Goal: Task Accomplishment & Management: Use online tool/utility

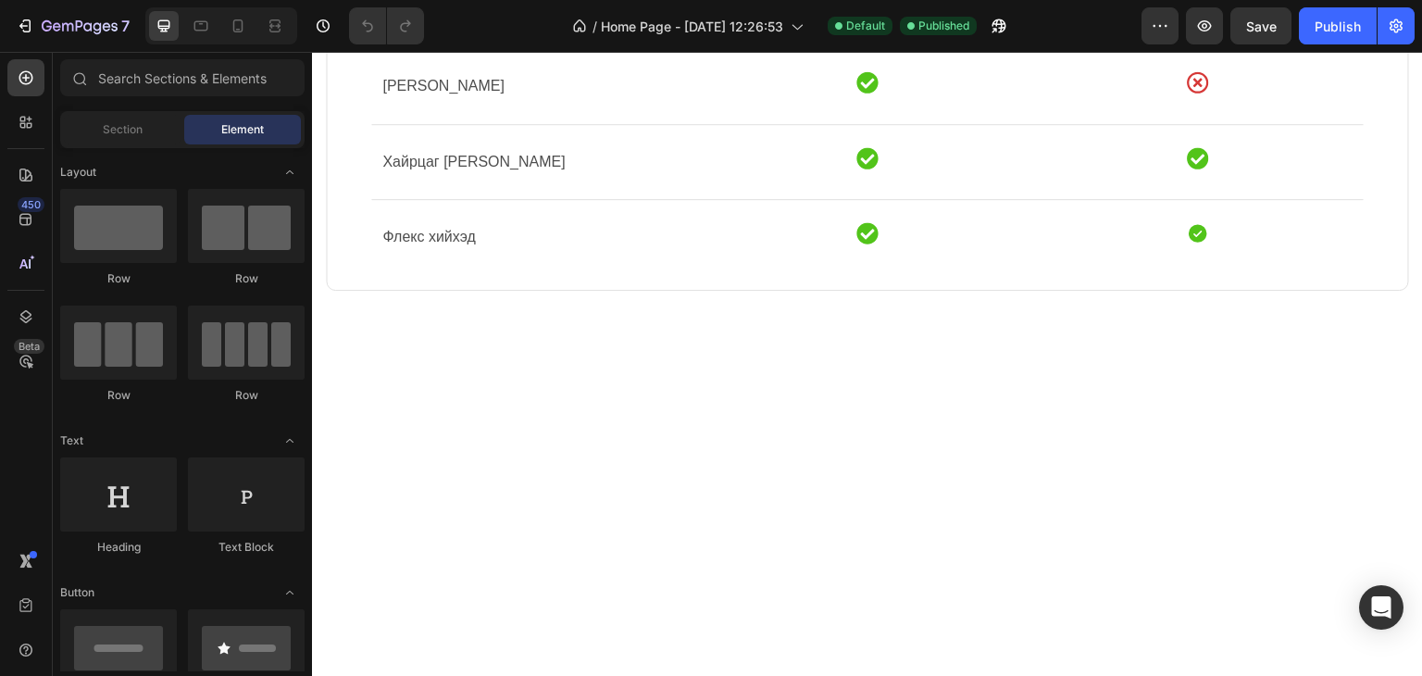
scroll to position [1279, 0]
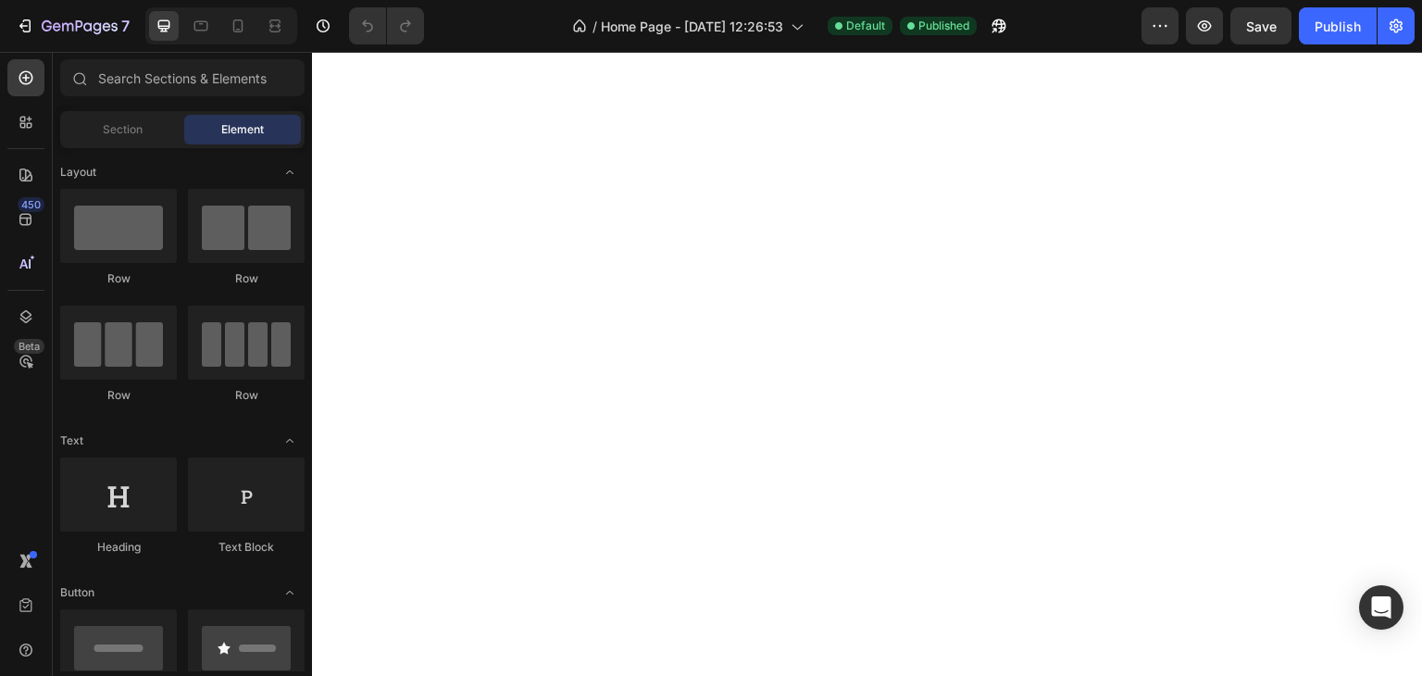
drag, startPoint x: 1412, startPoint y: 410, endPoint x: 1642, endPoint y: 63, distance: 416.2
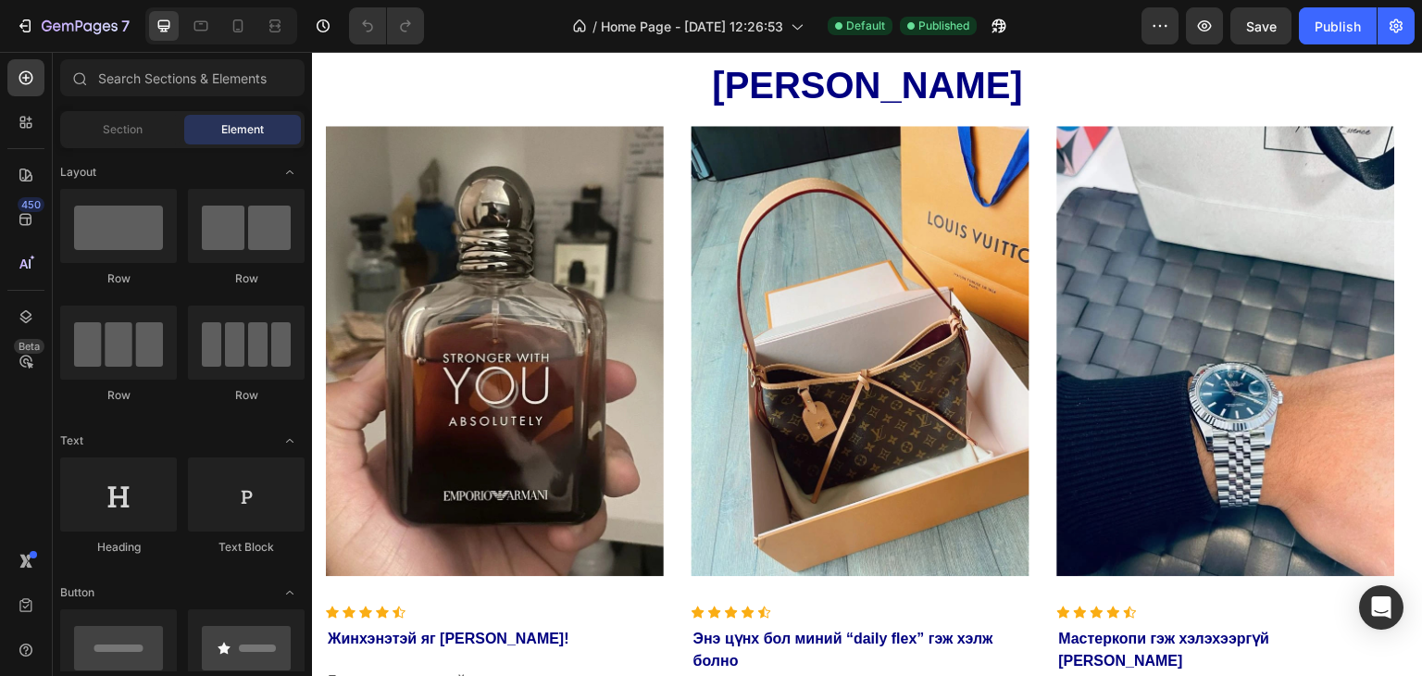
scroll to position [2571, 0]
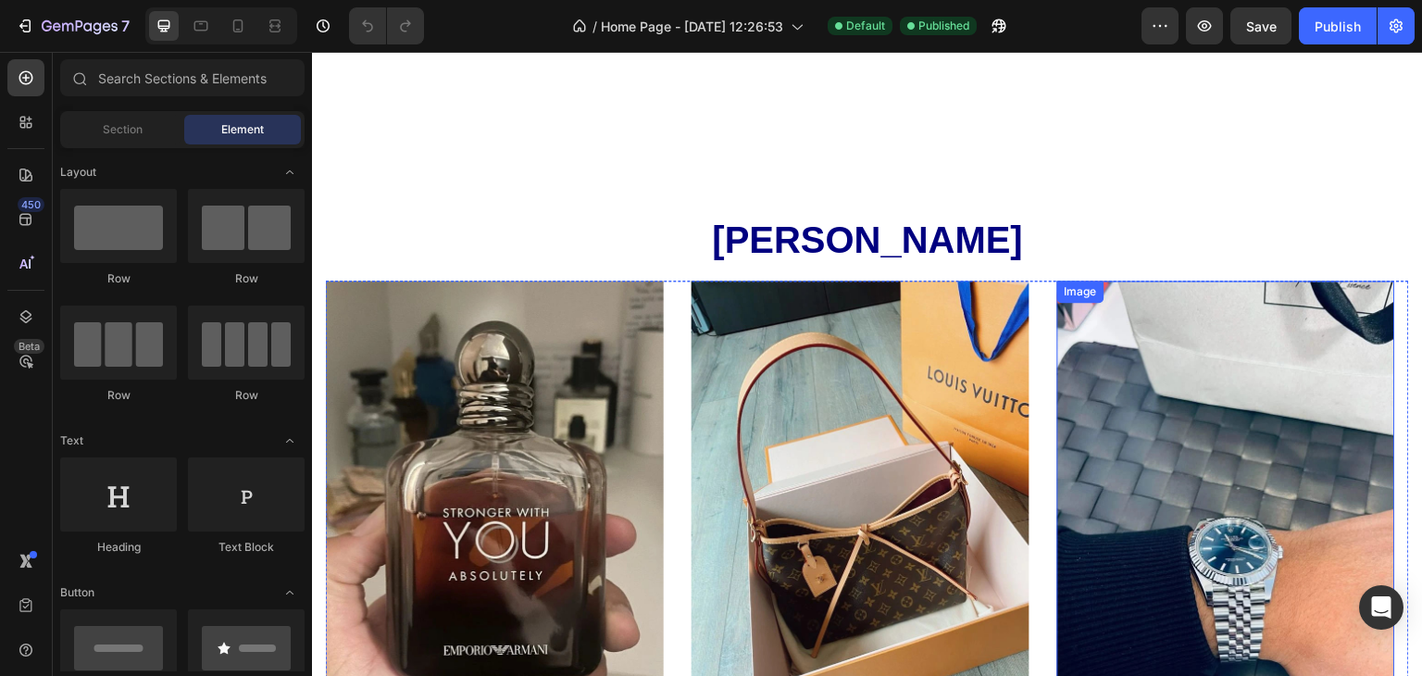
click at [1359, 305] on img at bounding box center [1226, 506] width 338 height 450
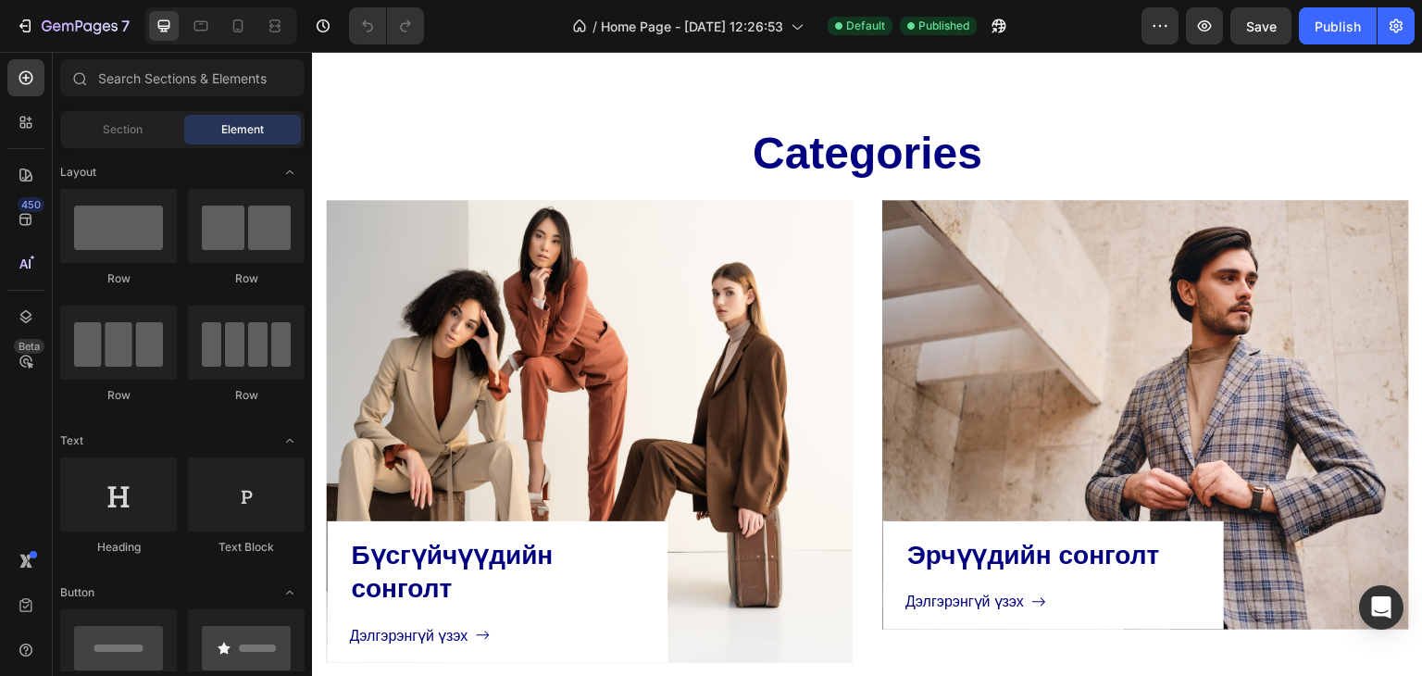
scroll to position [830, 0]
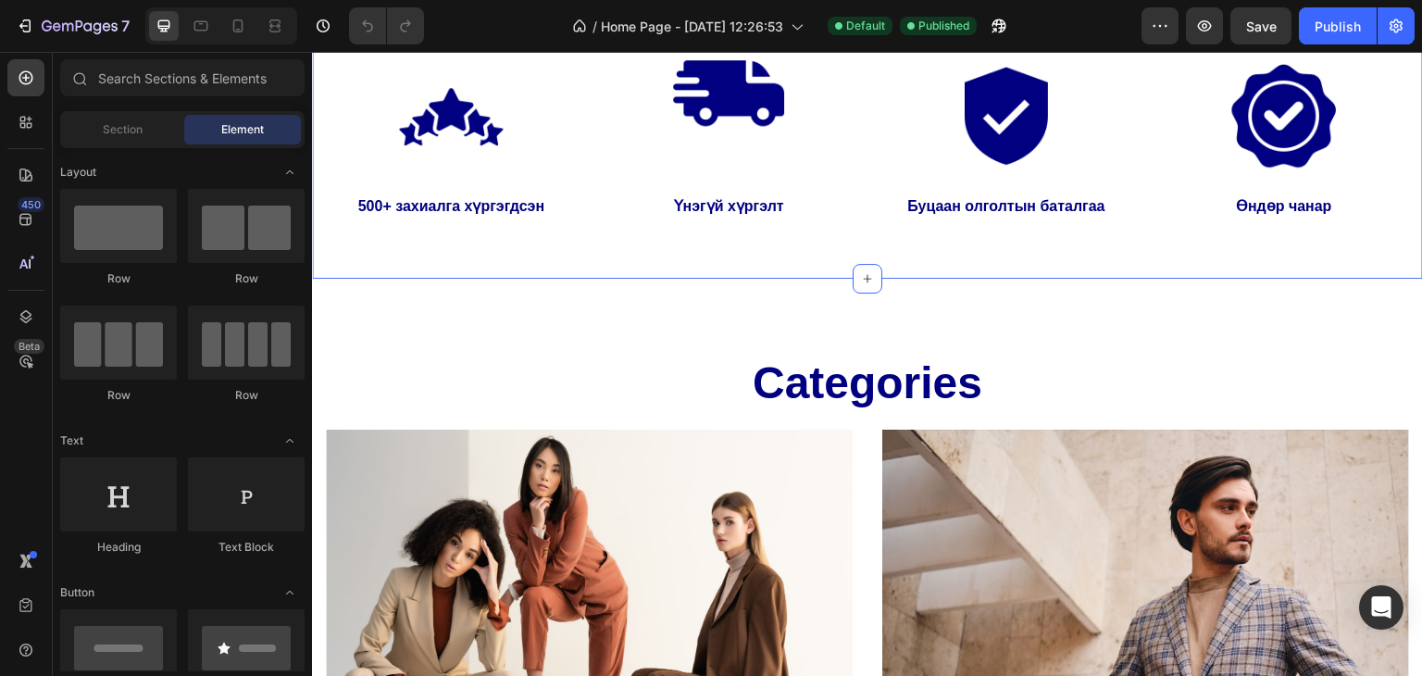
click at [1400, 166] on div "Image 500+ захиалга хүргэгдсэн Text block Image Үнэгүй хүргэлт Text block Image…" at bounding box center [867, 132] width 1111 height 293
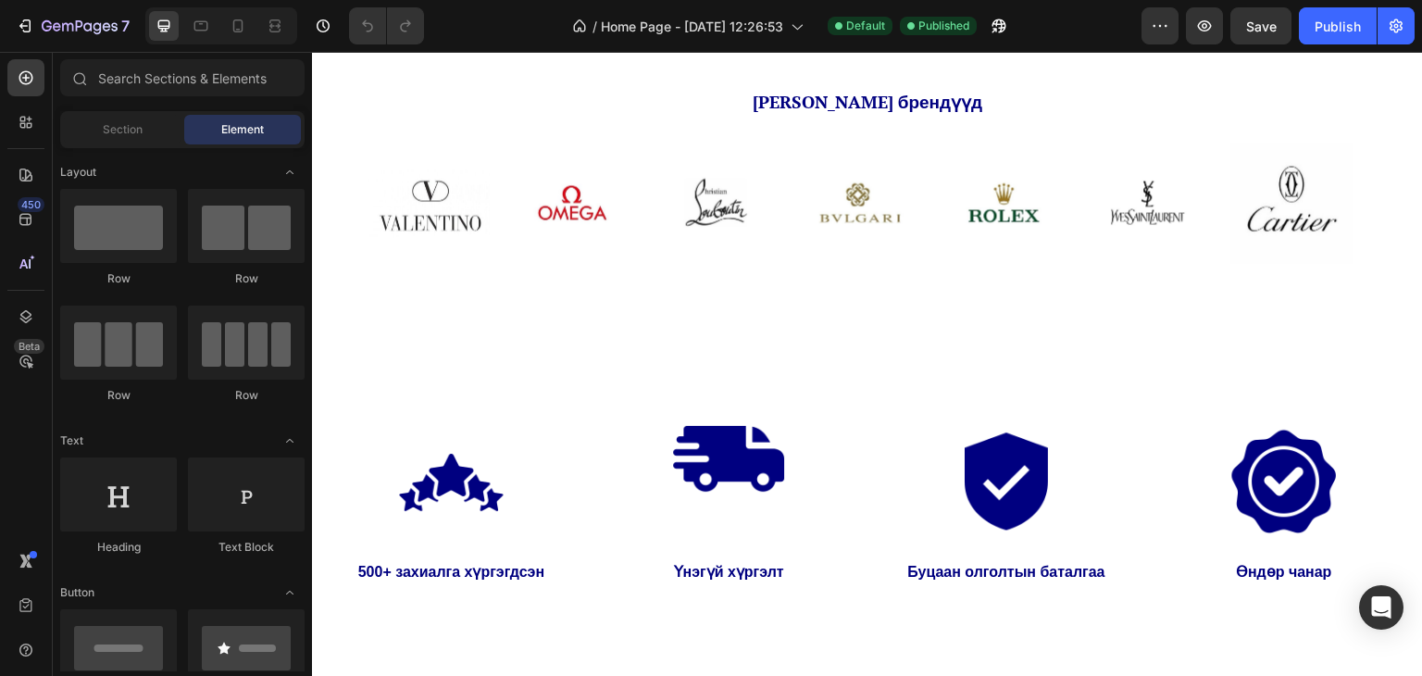
scroll to position [930, 0]
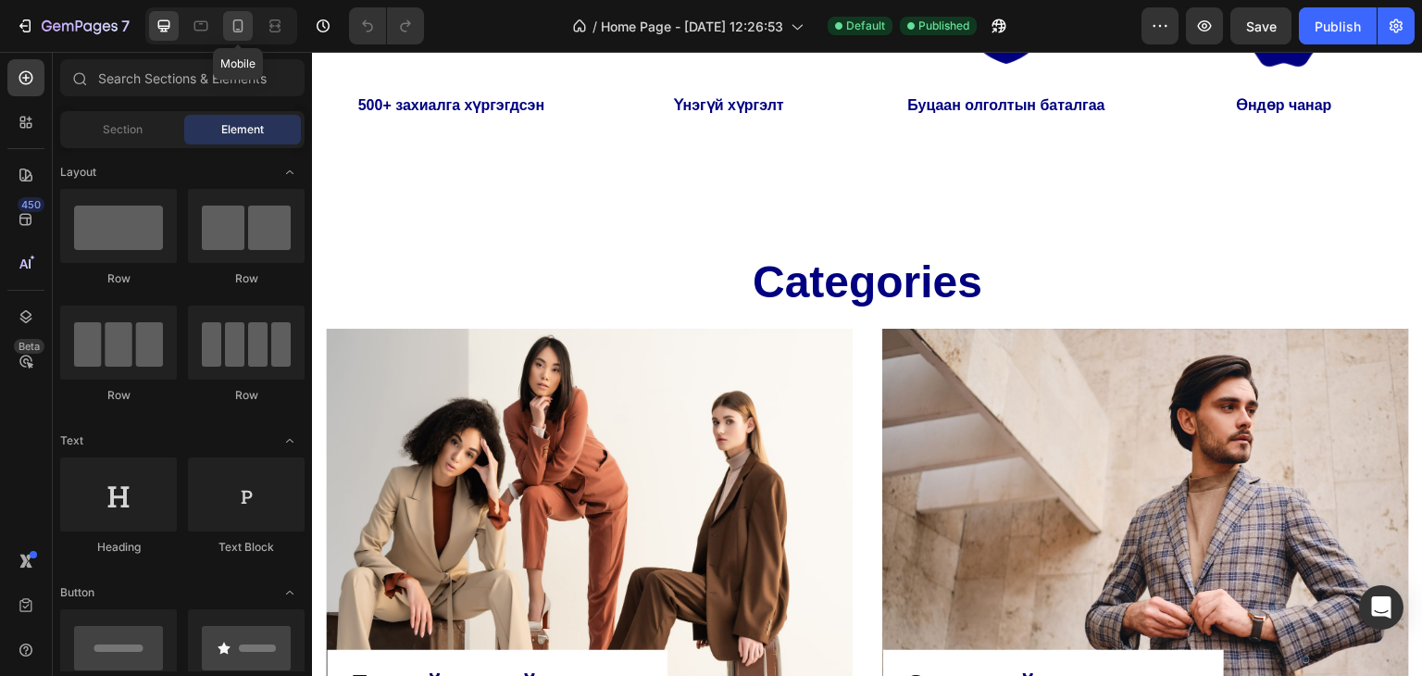
click at [247, 34] on div at bounding box center [238, 26] width 30 height 30
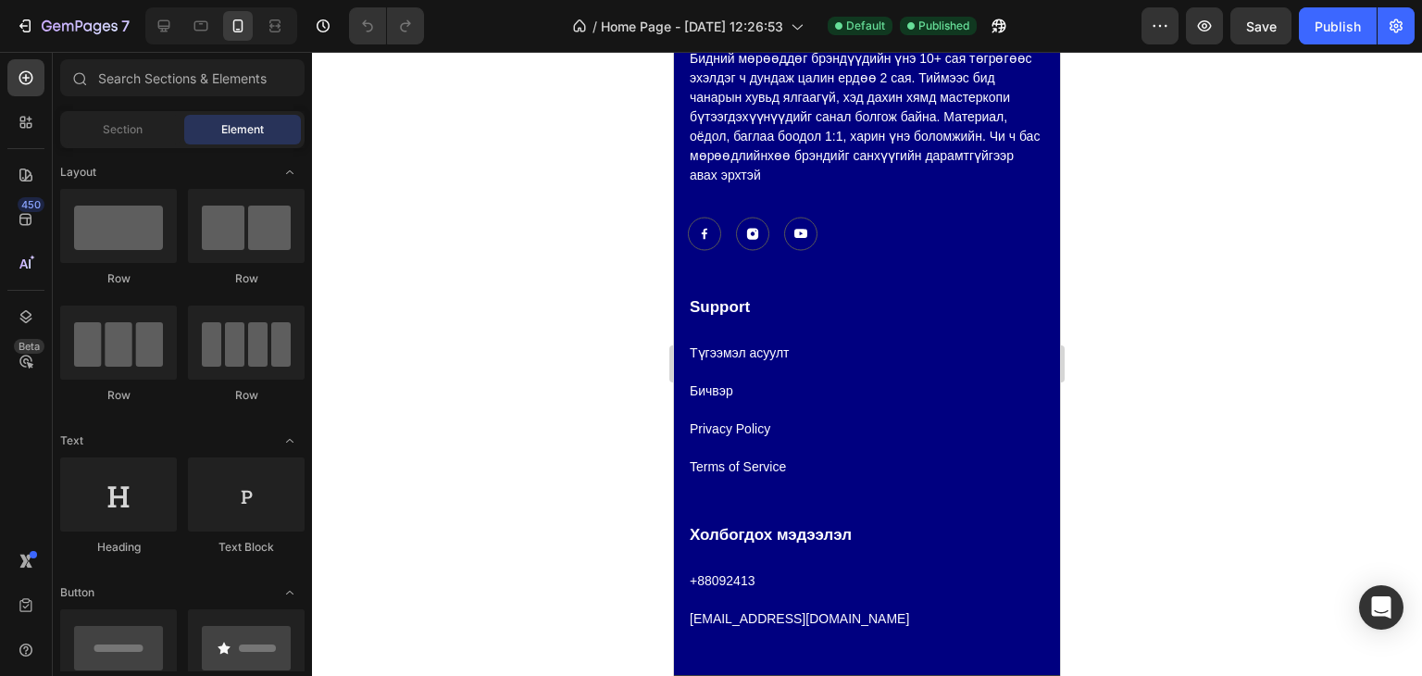
scroll to position [5900, 0]
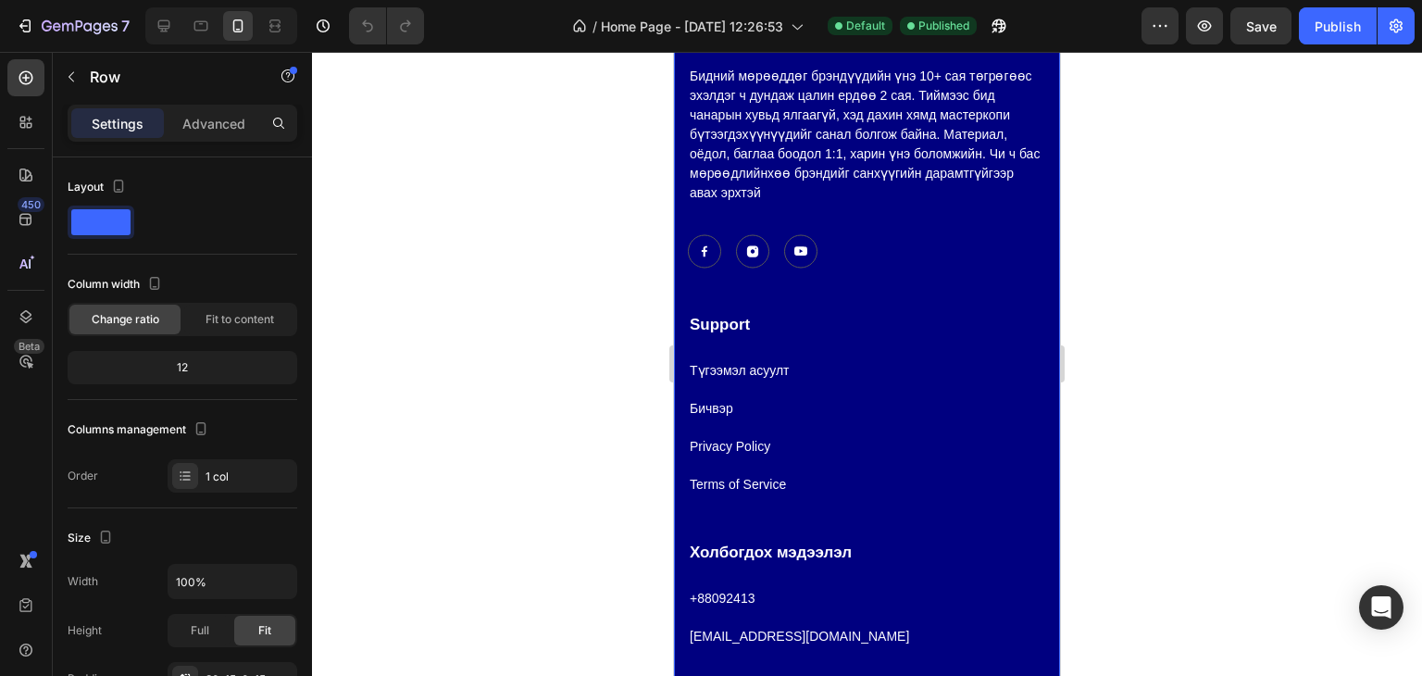
click at [1205, 568] on div at bounding box center [867, 364] width 1110 height 624
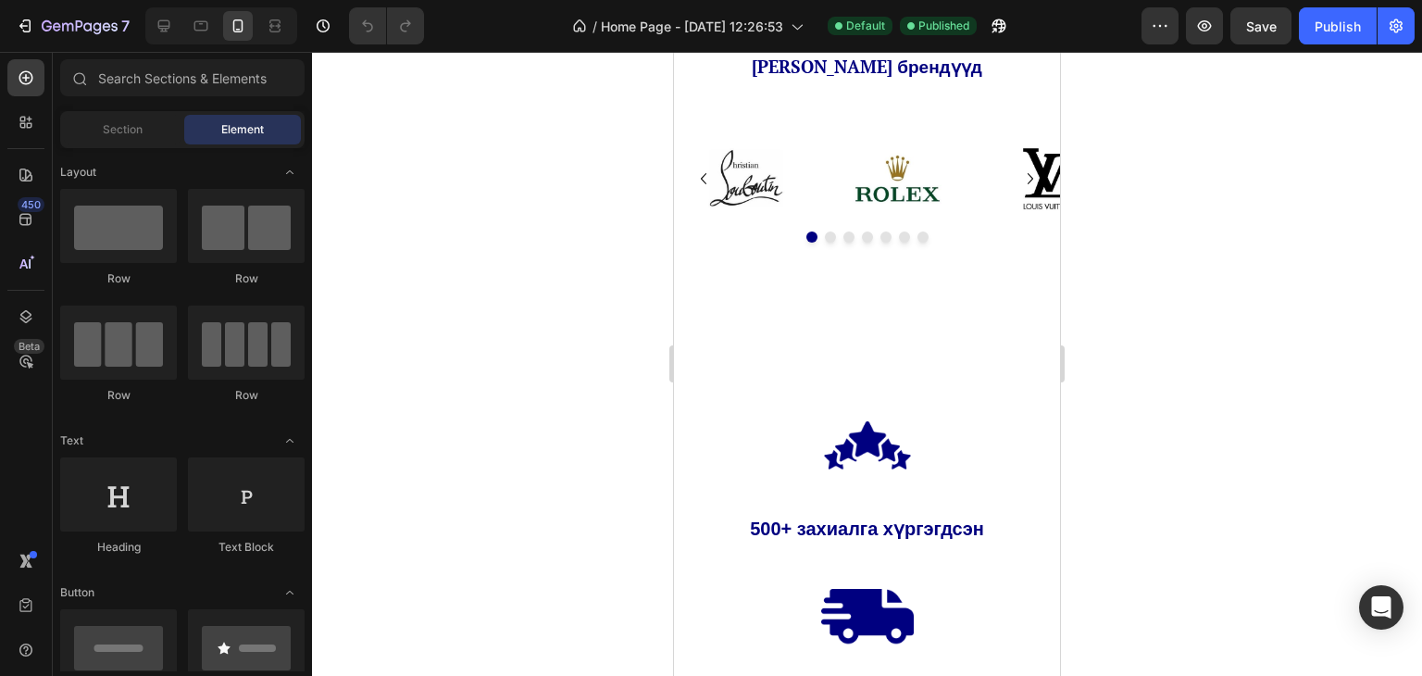
scroll to position [872, 0]
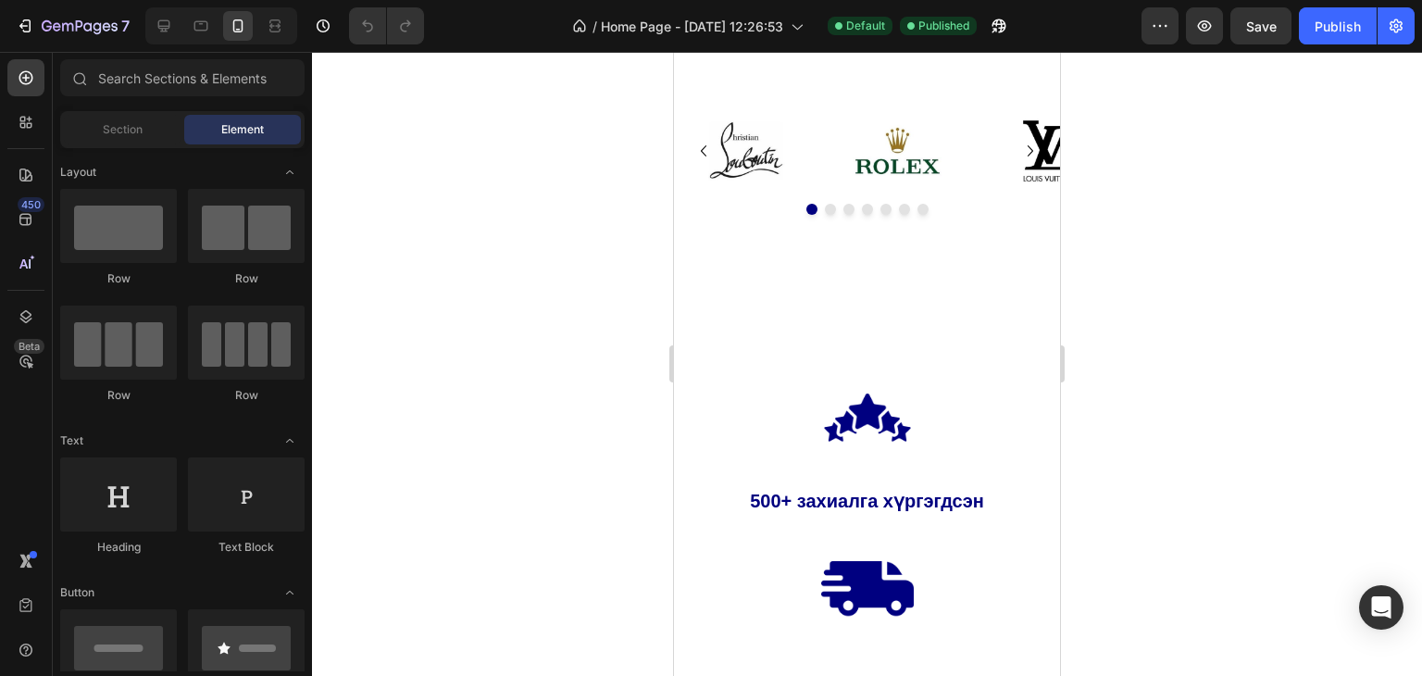
drag, startPoint x: 1055, startPoint y: 90, endPoint x: 1737, endPoint y: 215, distance: 693.7
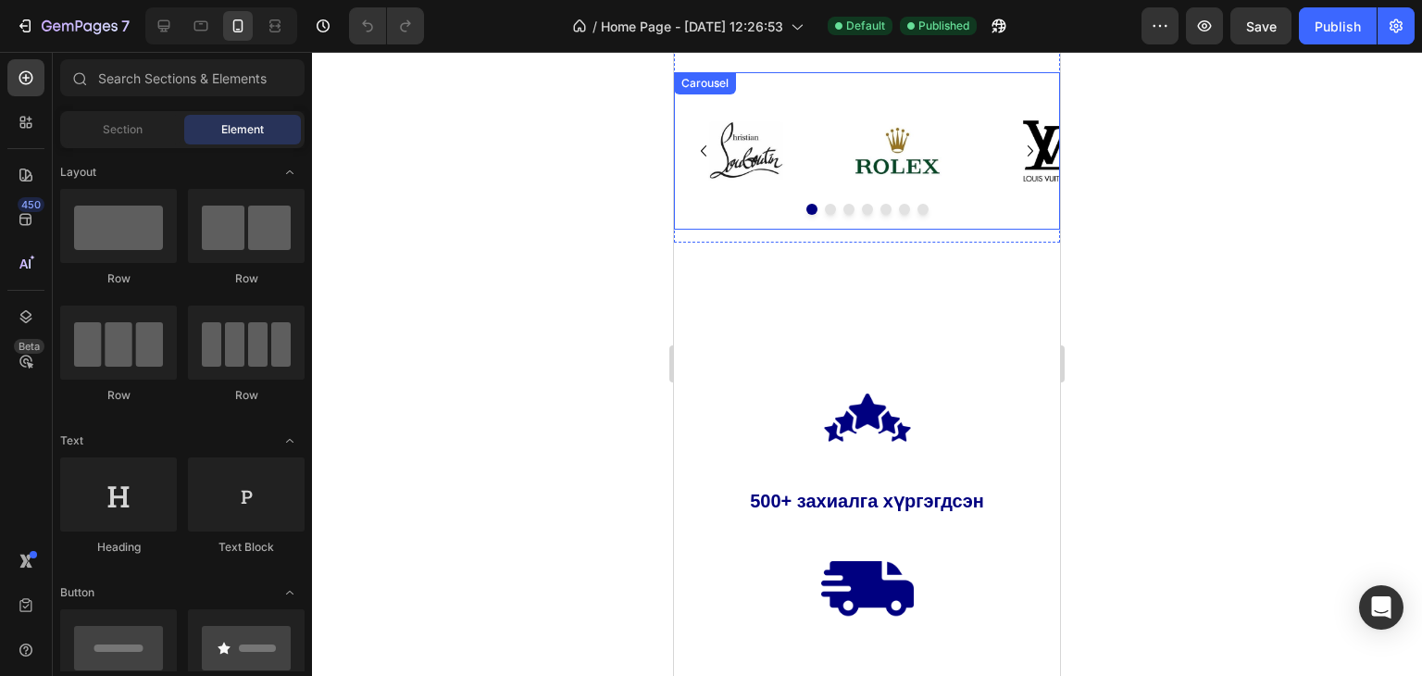
click at [1019, 150] on icon "Carousel Next Arrow" at bounding box center [1030, 151] width 22 height 22
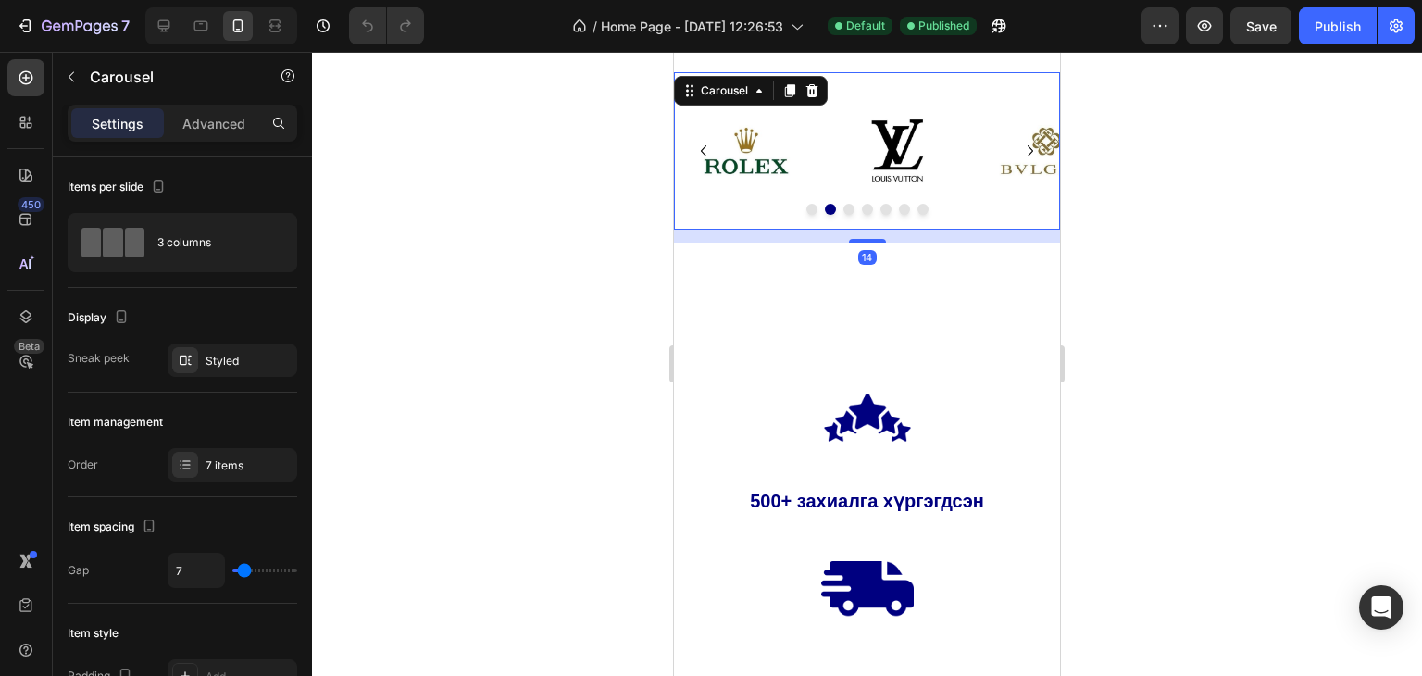
click at [1019, 150] on icon "Carousel Next Arrow" at bounding box center [1030, 151] width 22 height 22
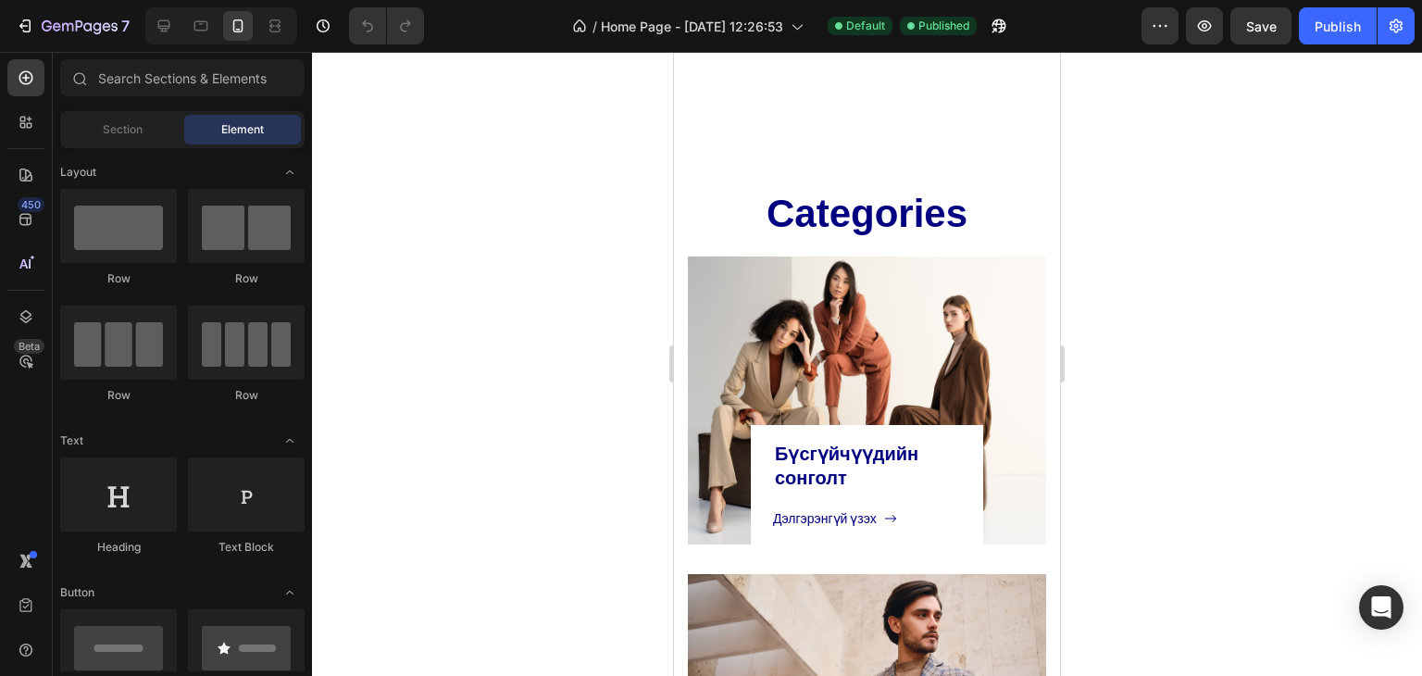
scroll to position [1890, 0]
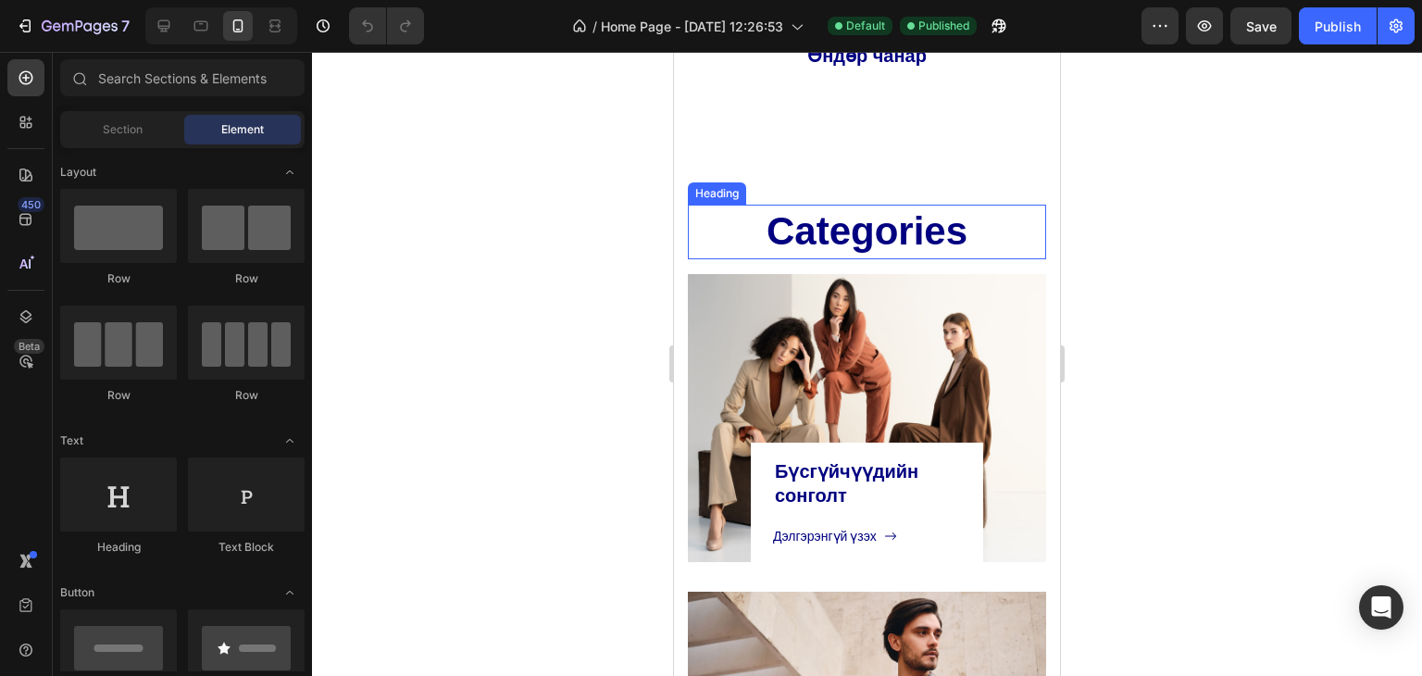
click at [955, 239] on p "Categories" at bounding box center [867, 231] width 355 height 51
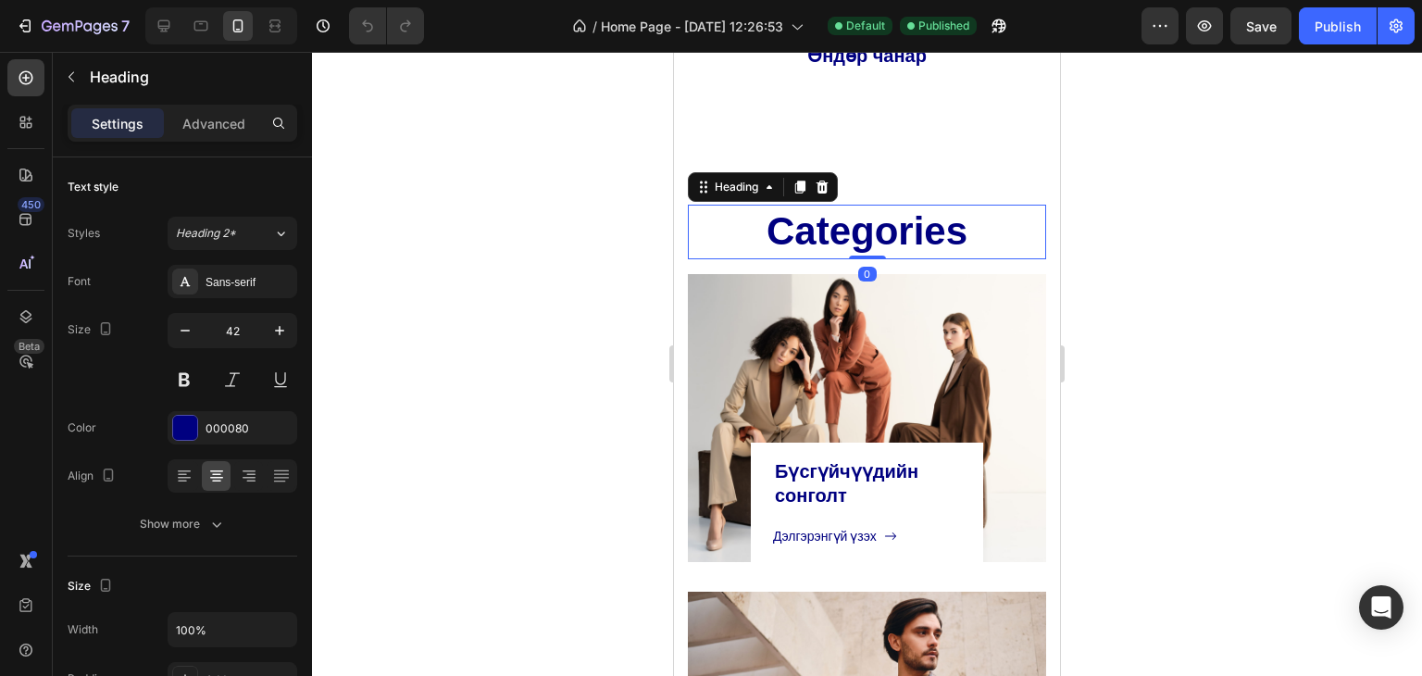
click at [955, 239] on p "Categories" at bounding box center [867, 231] width 355 height 51
click at [1137, 284] on div at bounding box center [867, 364] width 1110 height 624
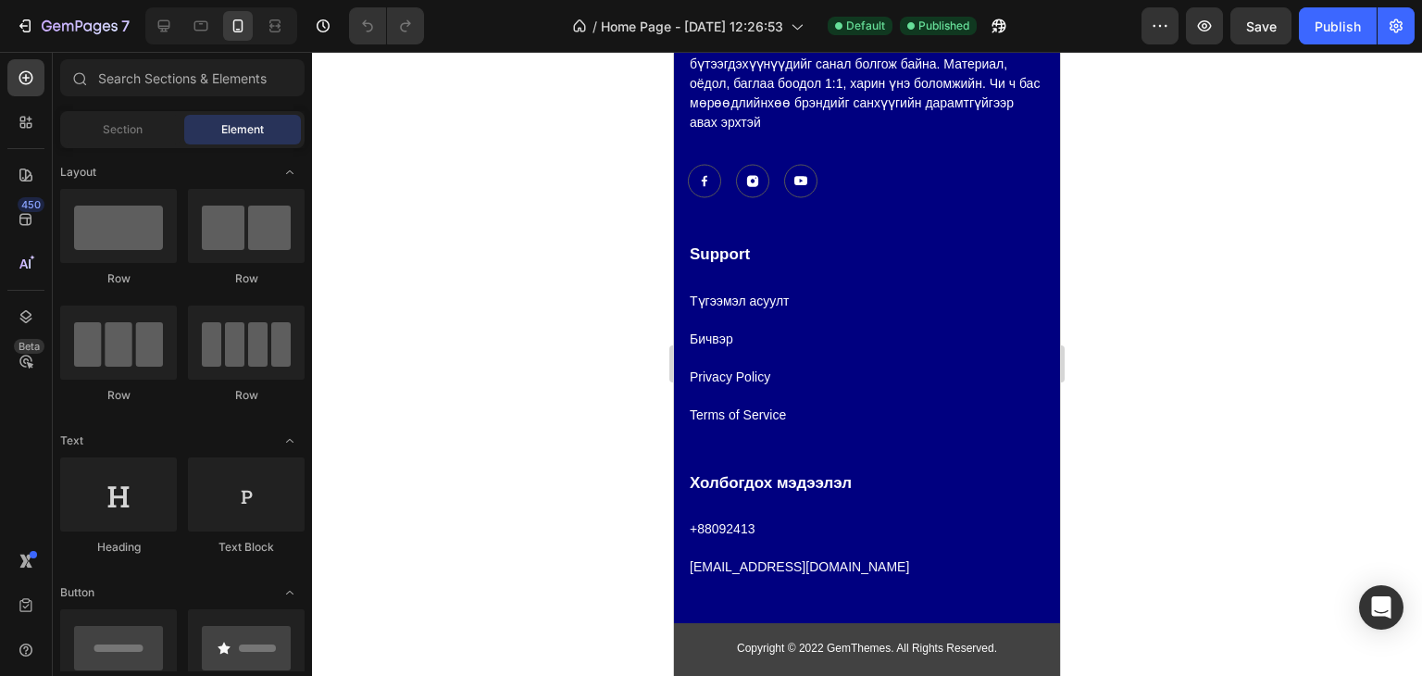
scroll to position [6698, 0]
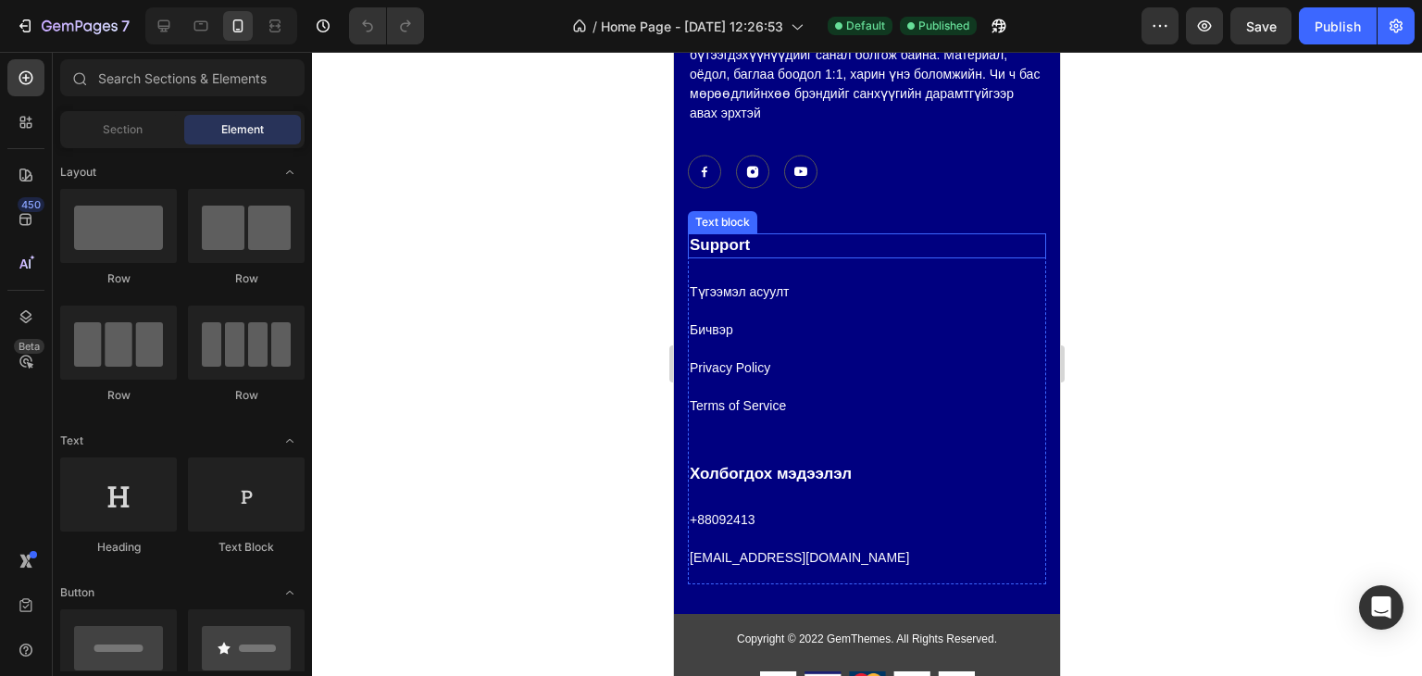
click at [718, 243] on p "Support" at bounding box center [867, 245] width 355 height 20
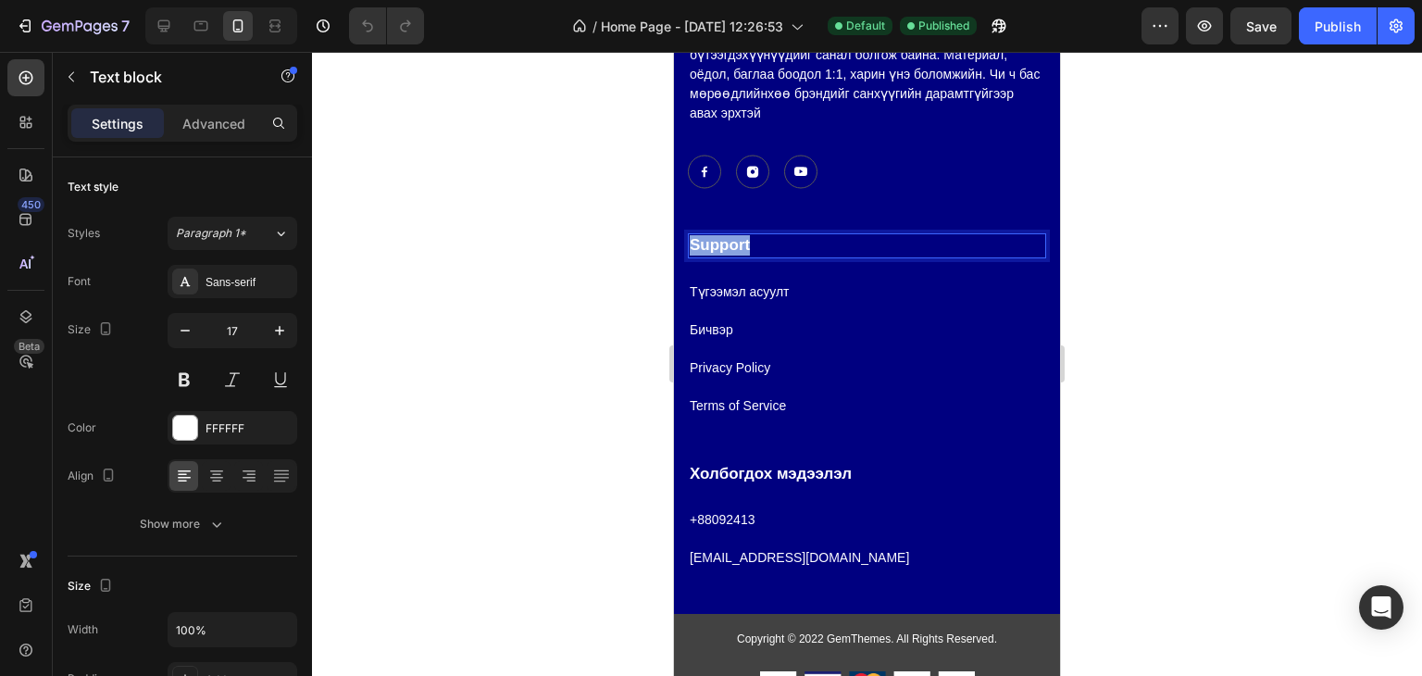
click at [718, 243] on p "Support" at bounding box center [867, 245] width 355 height 20
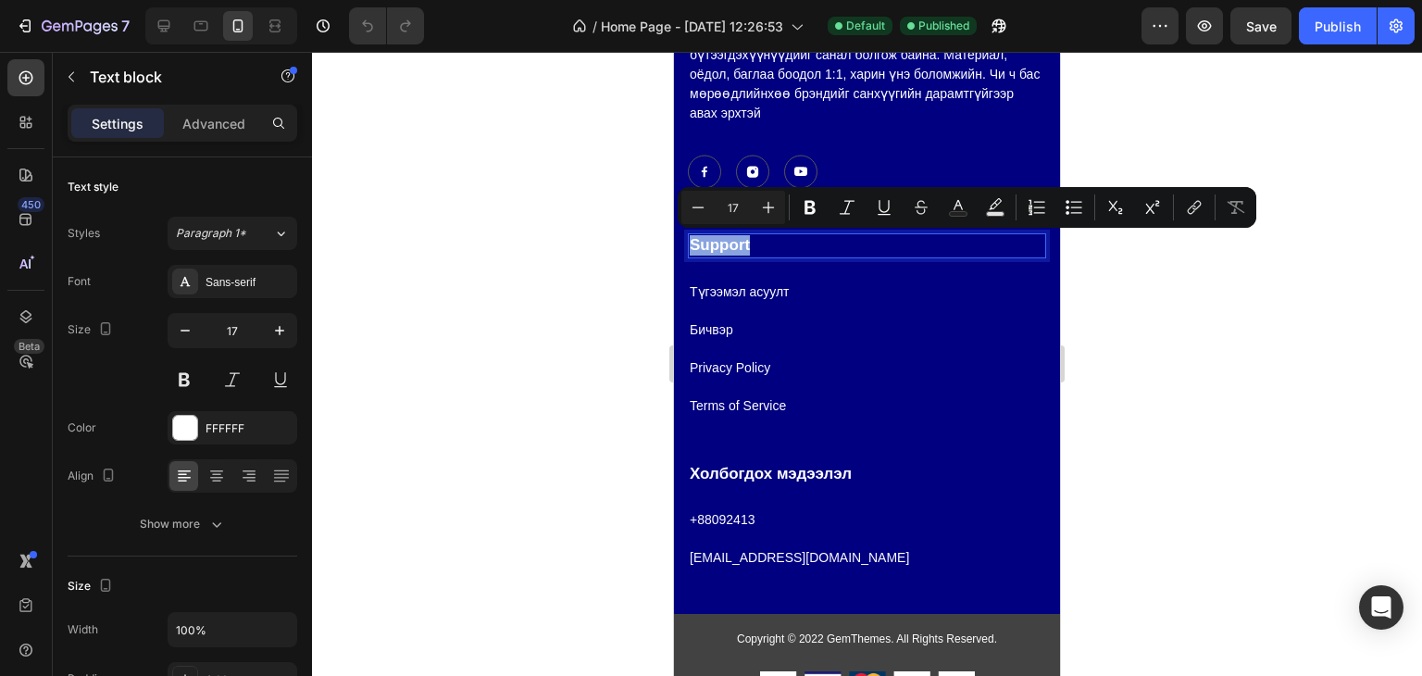
click at [718, 243] on p "Support" at bounding box center [867, 245] width 355 height 20
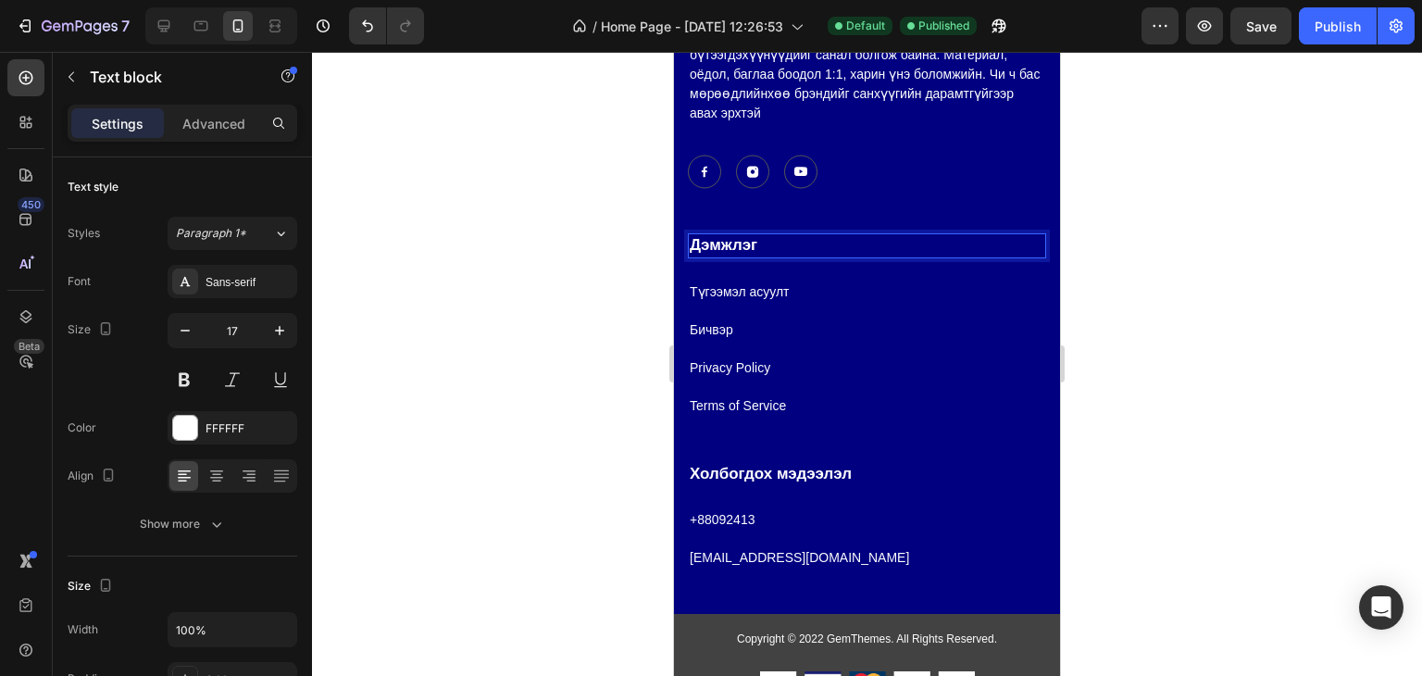
click at [1268, 566] on div at bounding box center [867, 364] width 1110 height 624
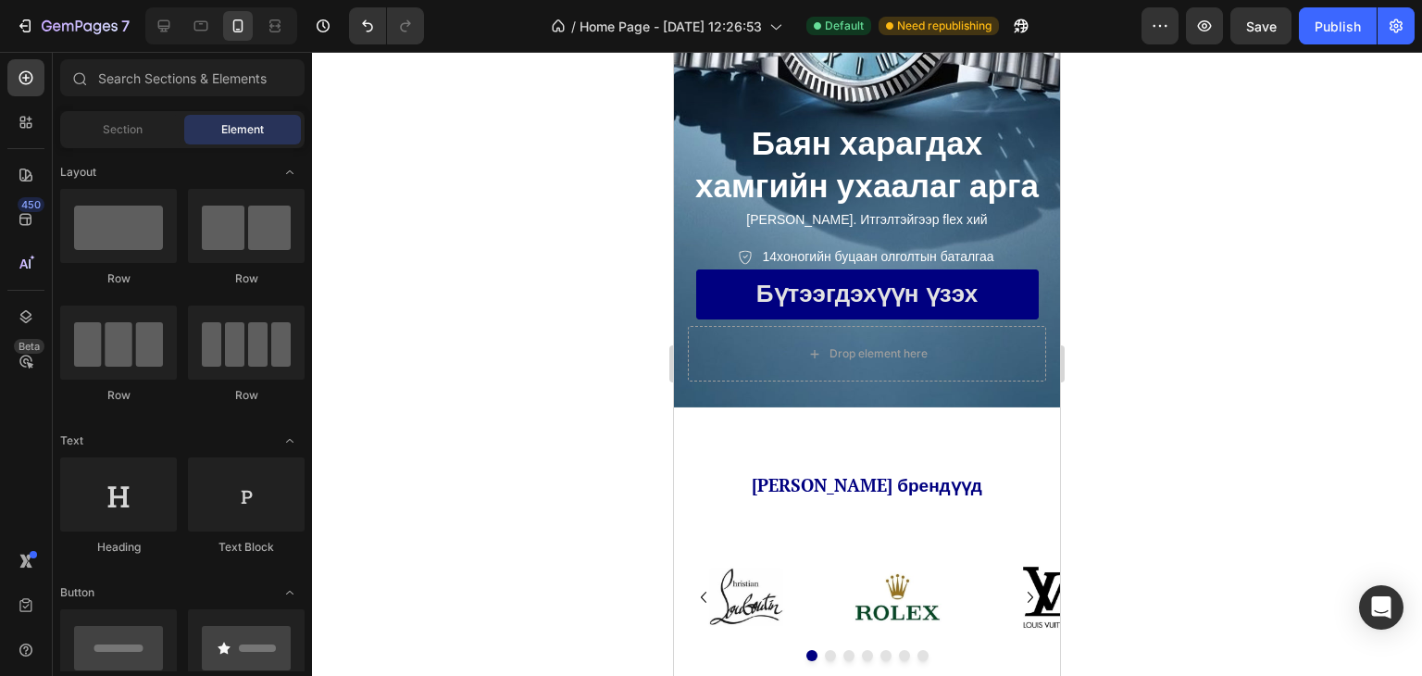
scroll to position [308, 0]
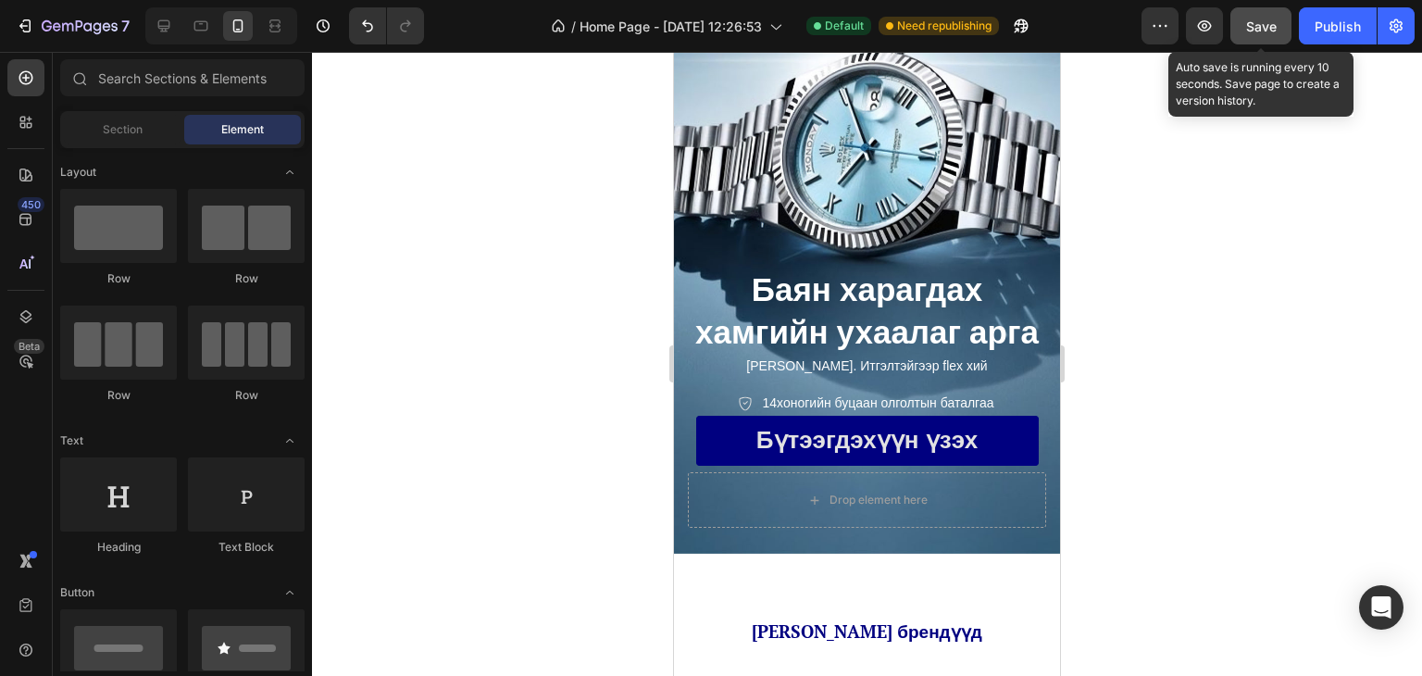
click at [1268, 34] on div "Save" at bounding box center [1261, 26] width 31 height 19
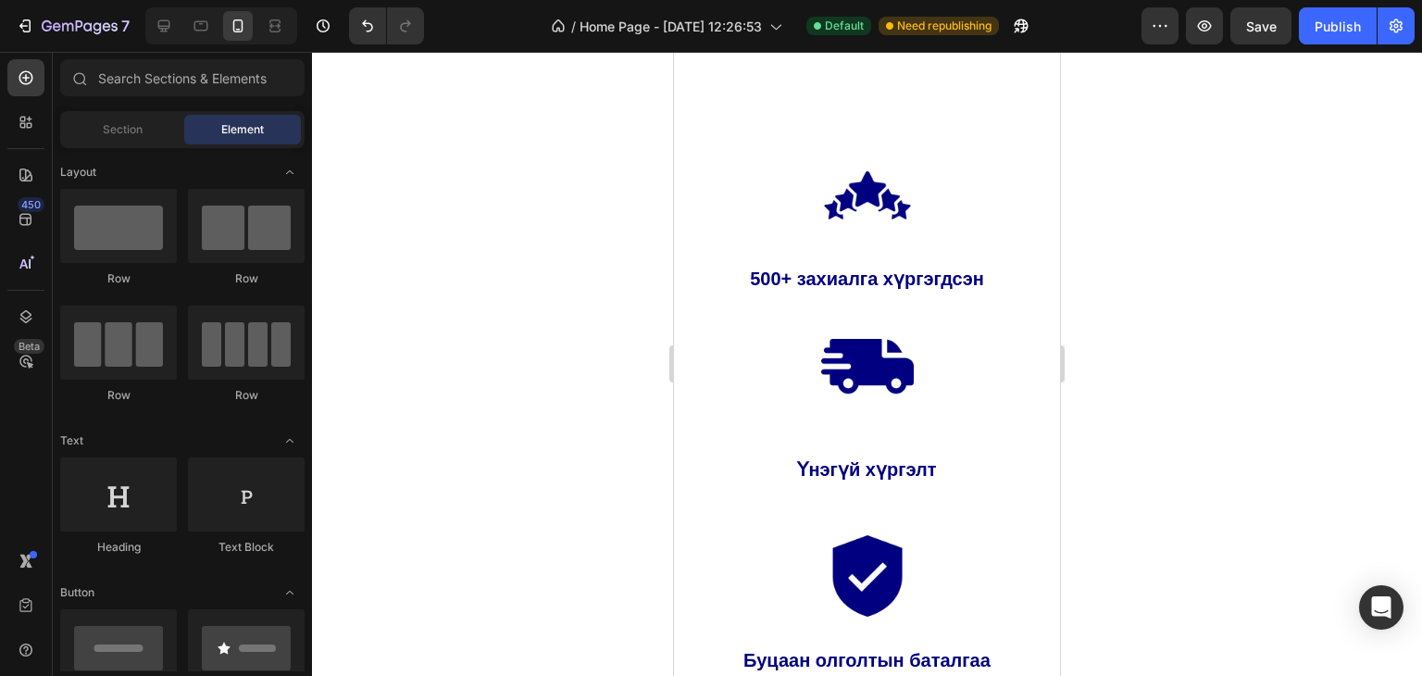
scroll to position [948, 0]
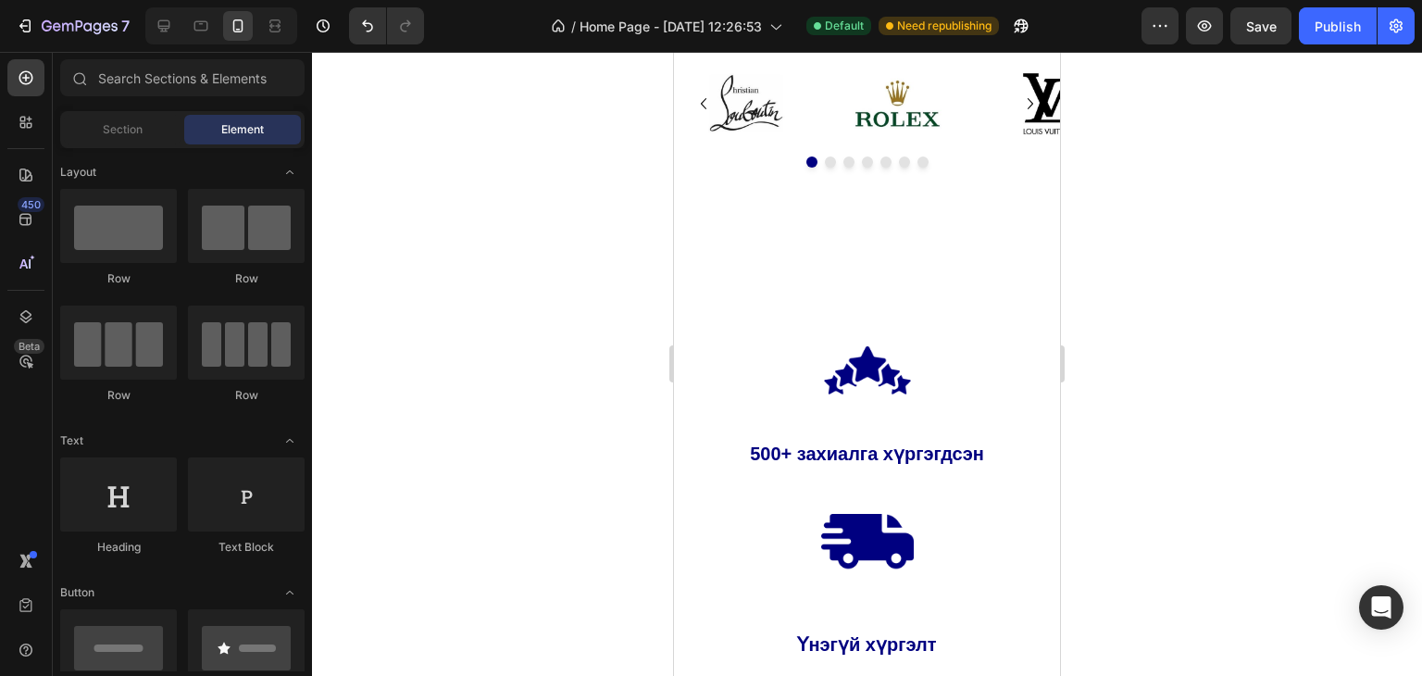
drag, startPoint x: 1054, startPoint y: 122, endPoint x: 1738, endPoint y: 138, distance: 684.4
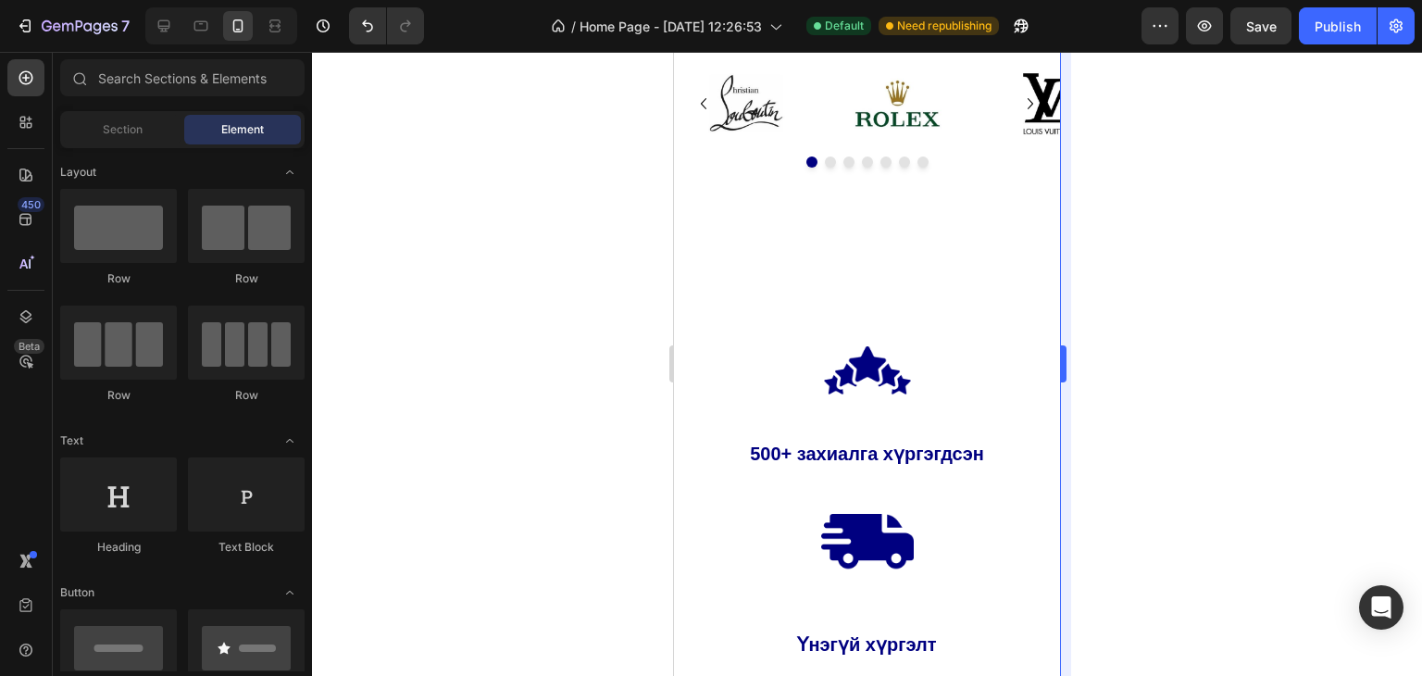
scroll to position [0, 0]
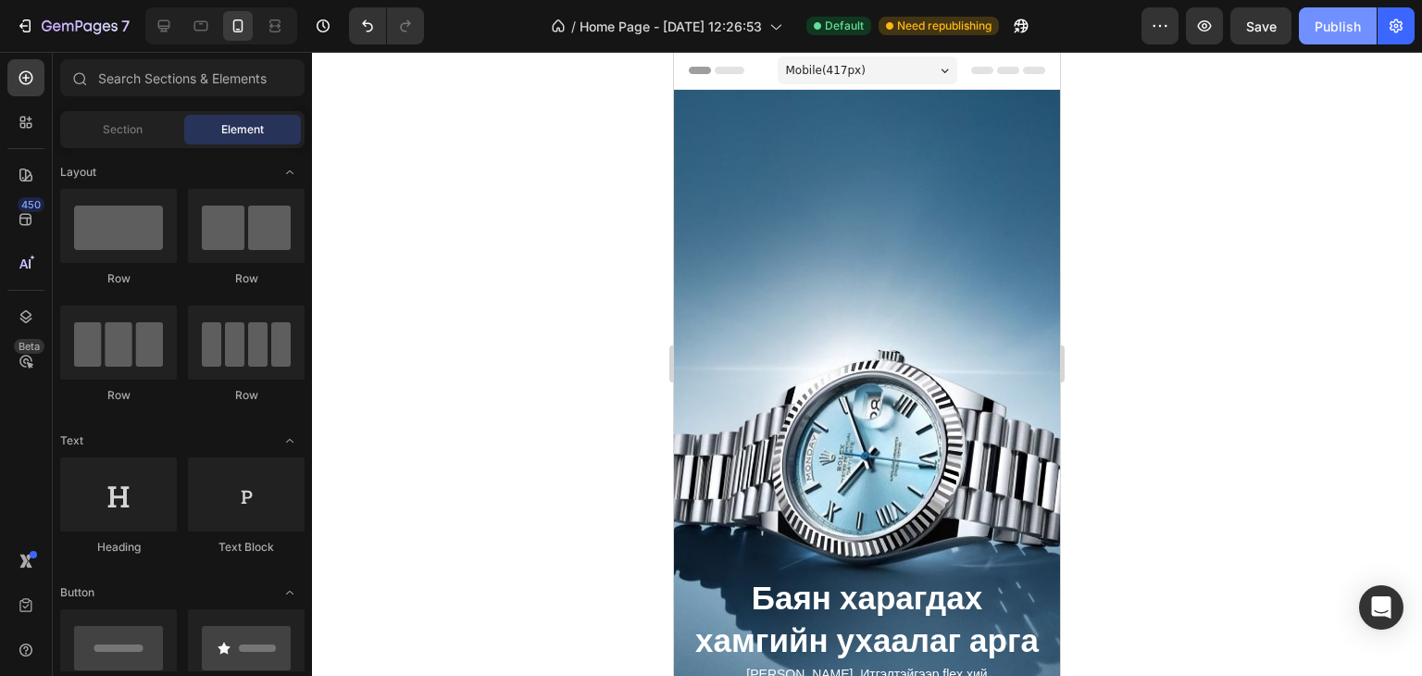
click at [1354, 42] on button "Publish" at bounding box center [1338, 25] width 78 height 37
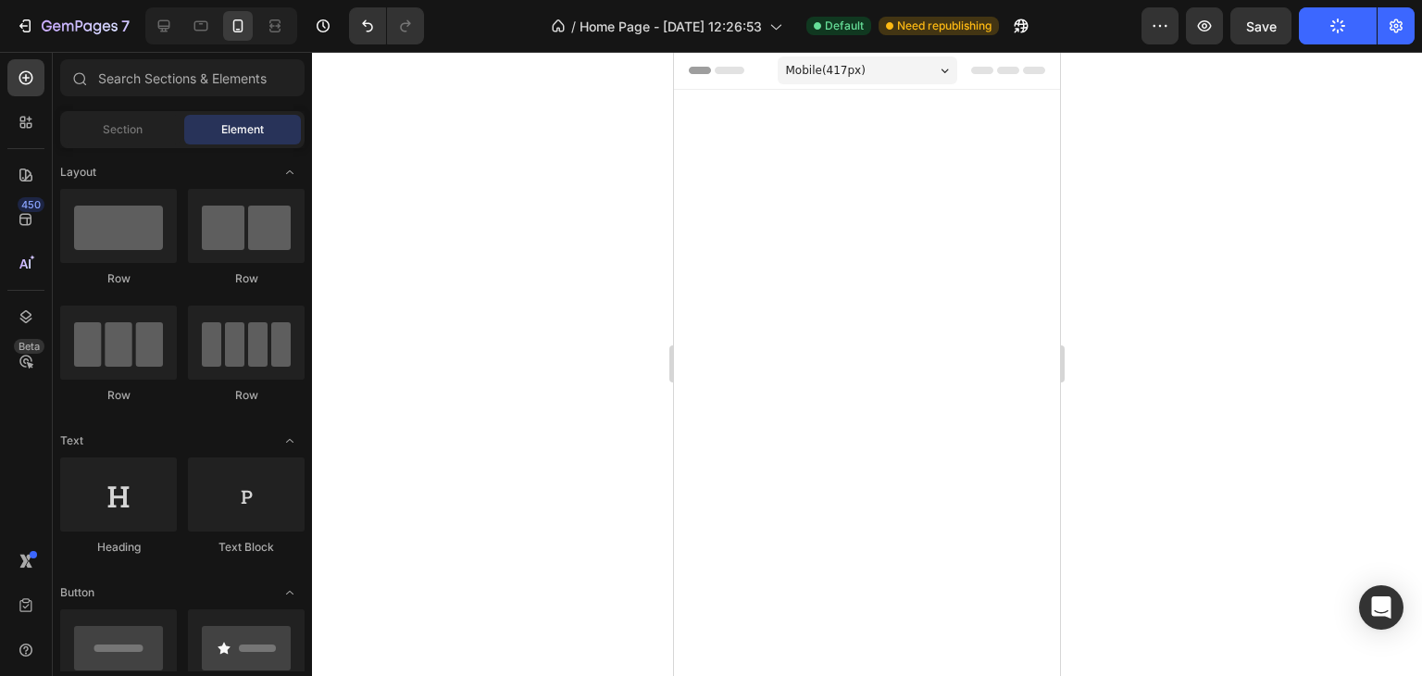
scroll to position [854, 0]
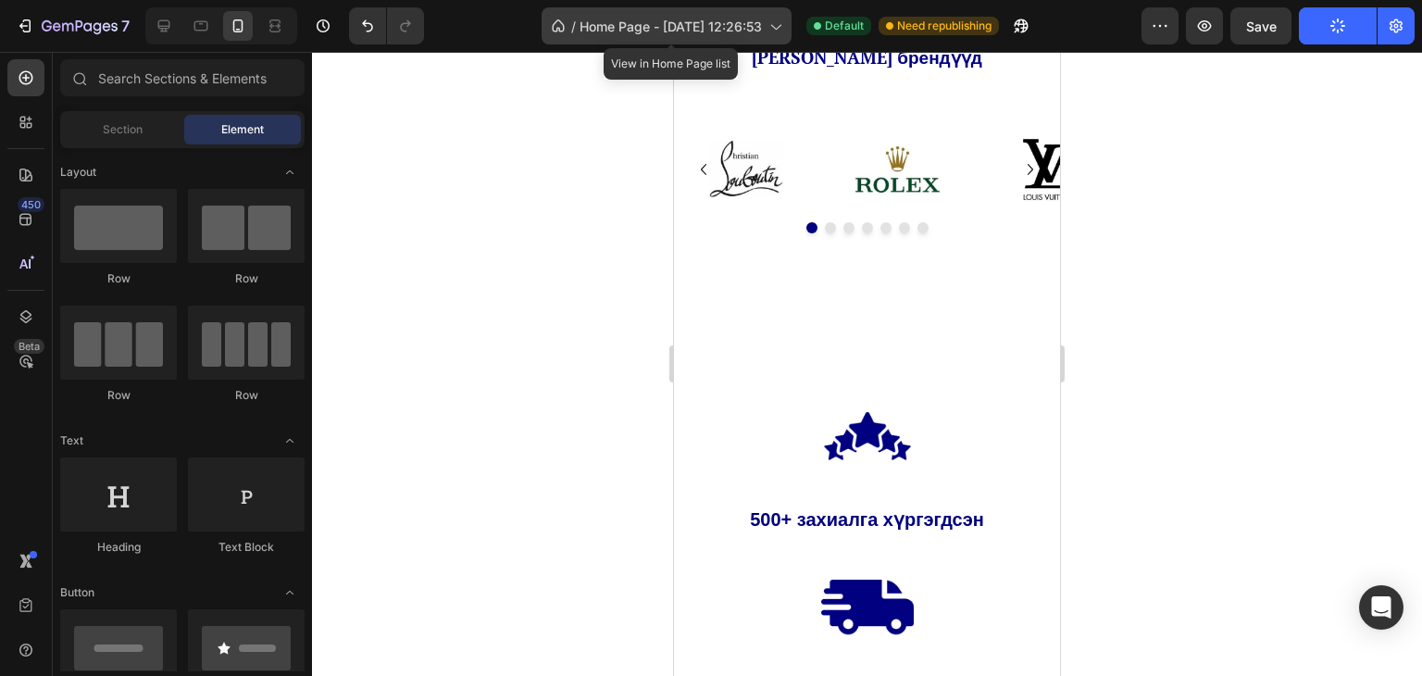
click at [770, 19] on icon at bounding box center [775, 26] width 19 height 19
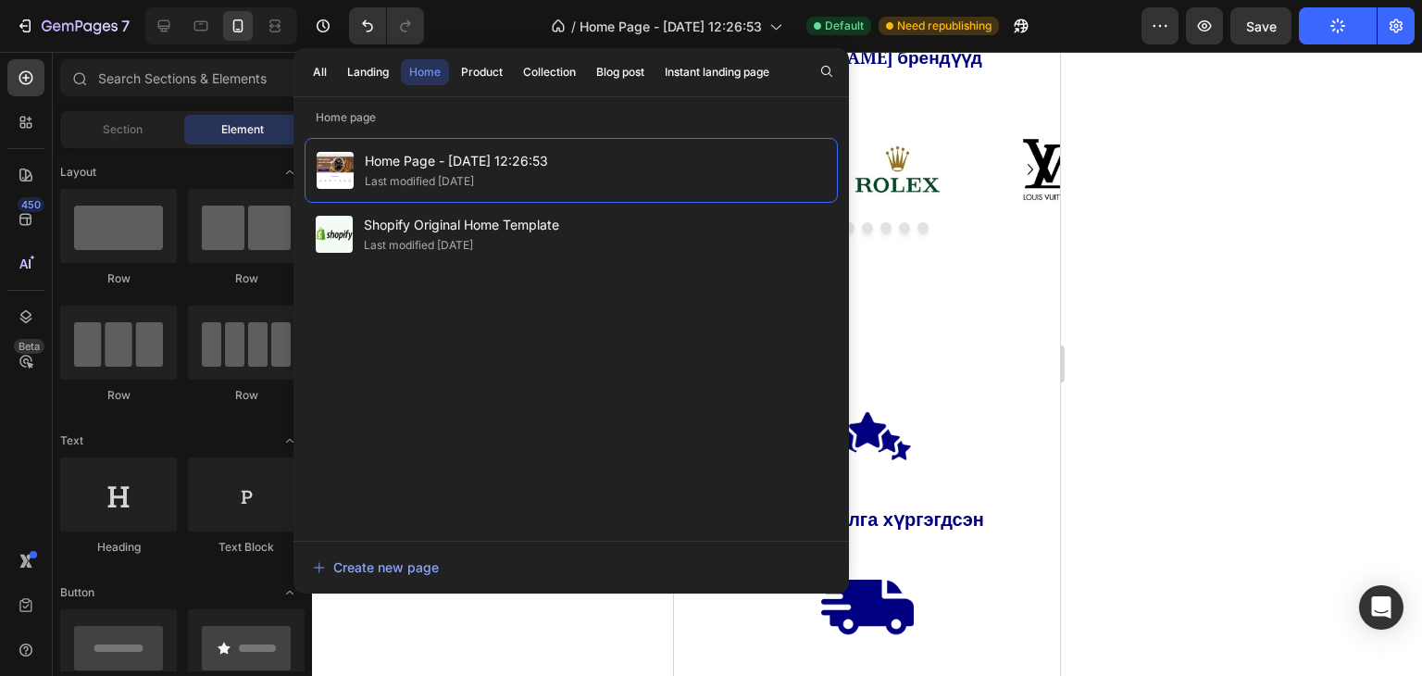
click at [1347, 194] on div at bounding box center [867, 364] width 1110 height 624
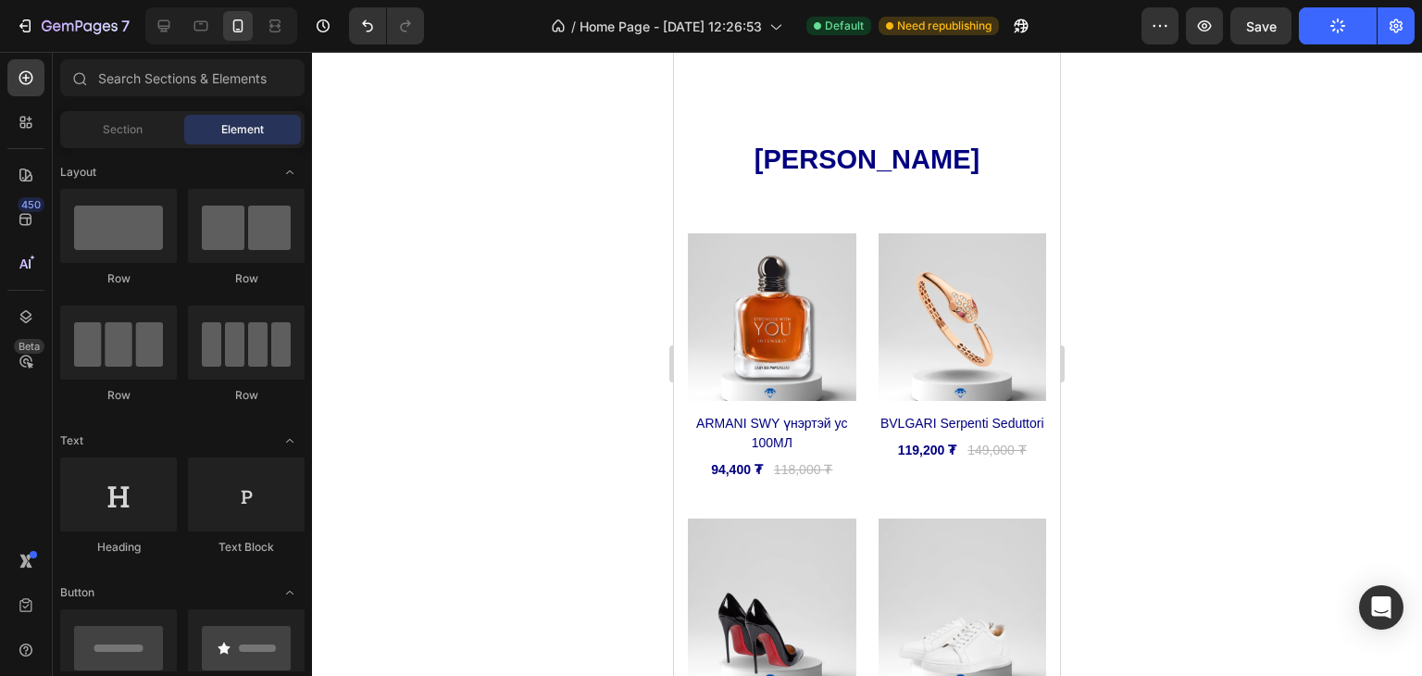
scroll to position [5059, 0]
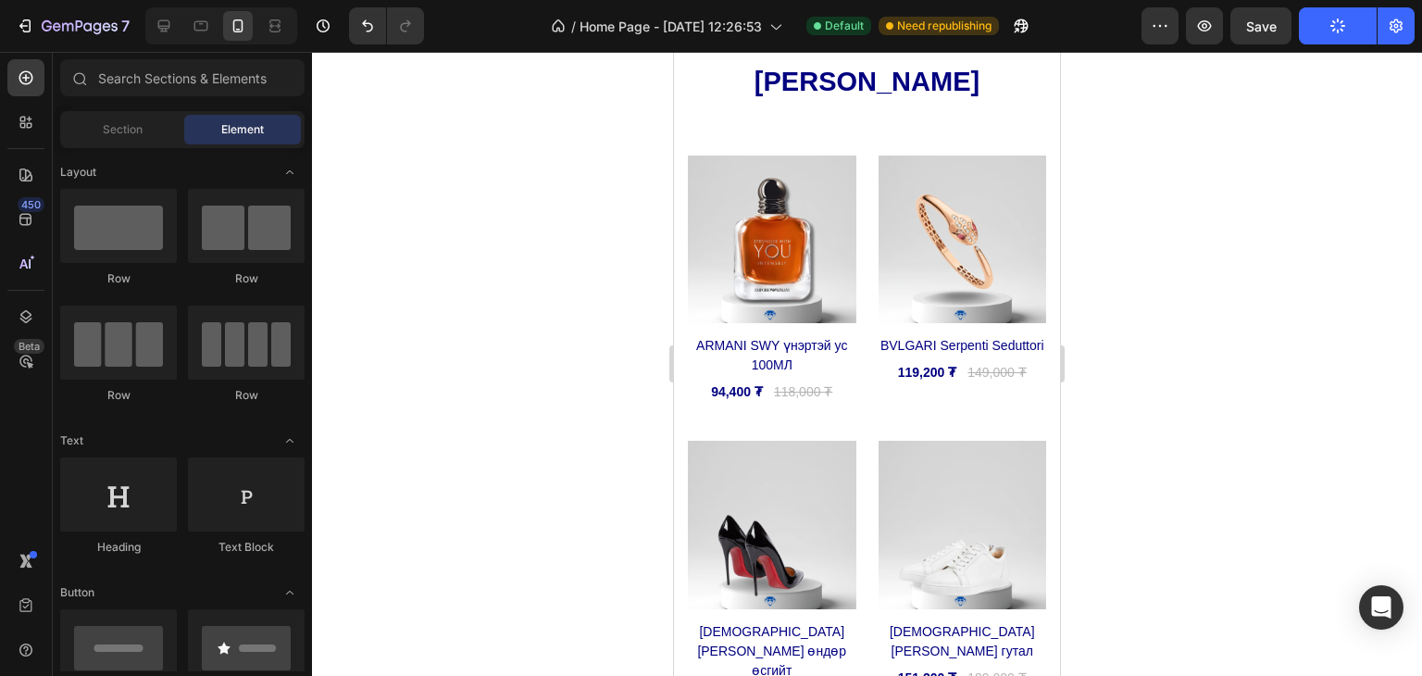
click at [1371, 362] on div at bounding box center [867, 364] width 1110 height 624
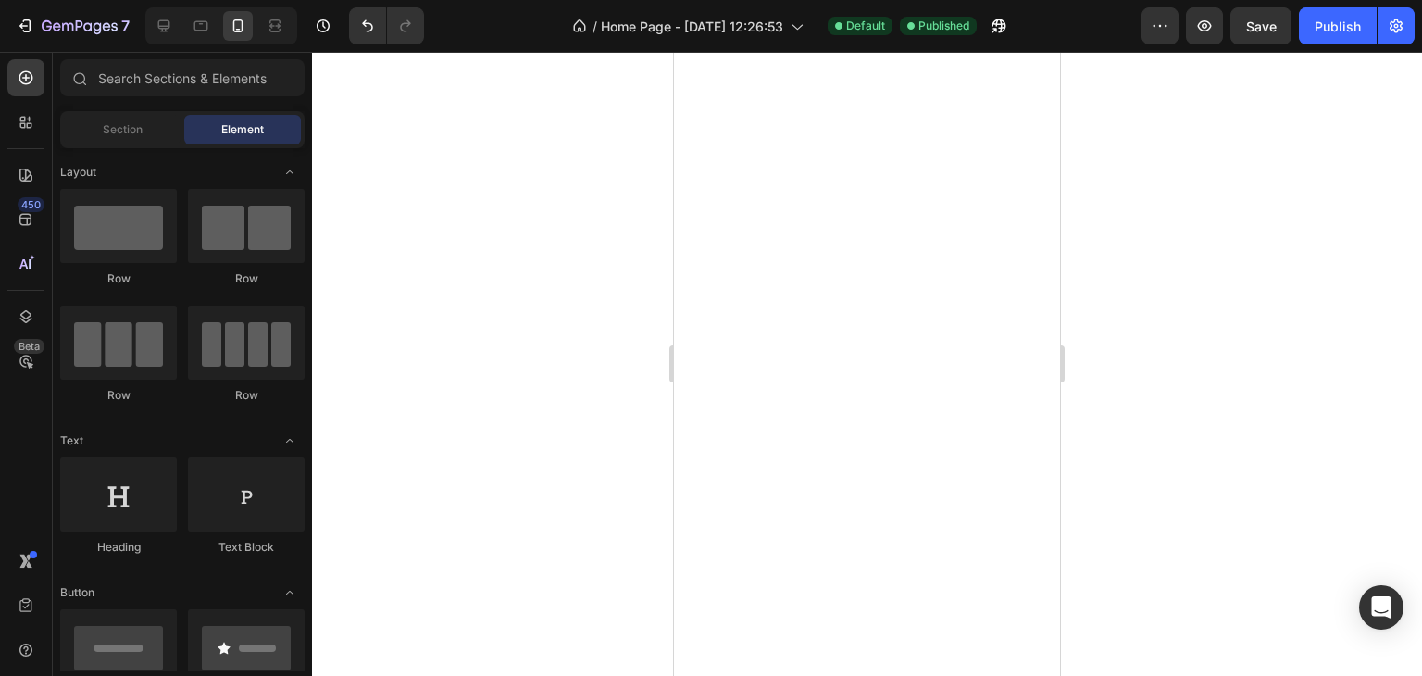
scroll to position [3221, 0]
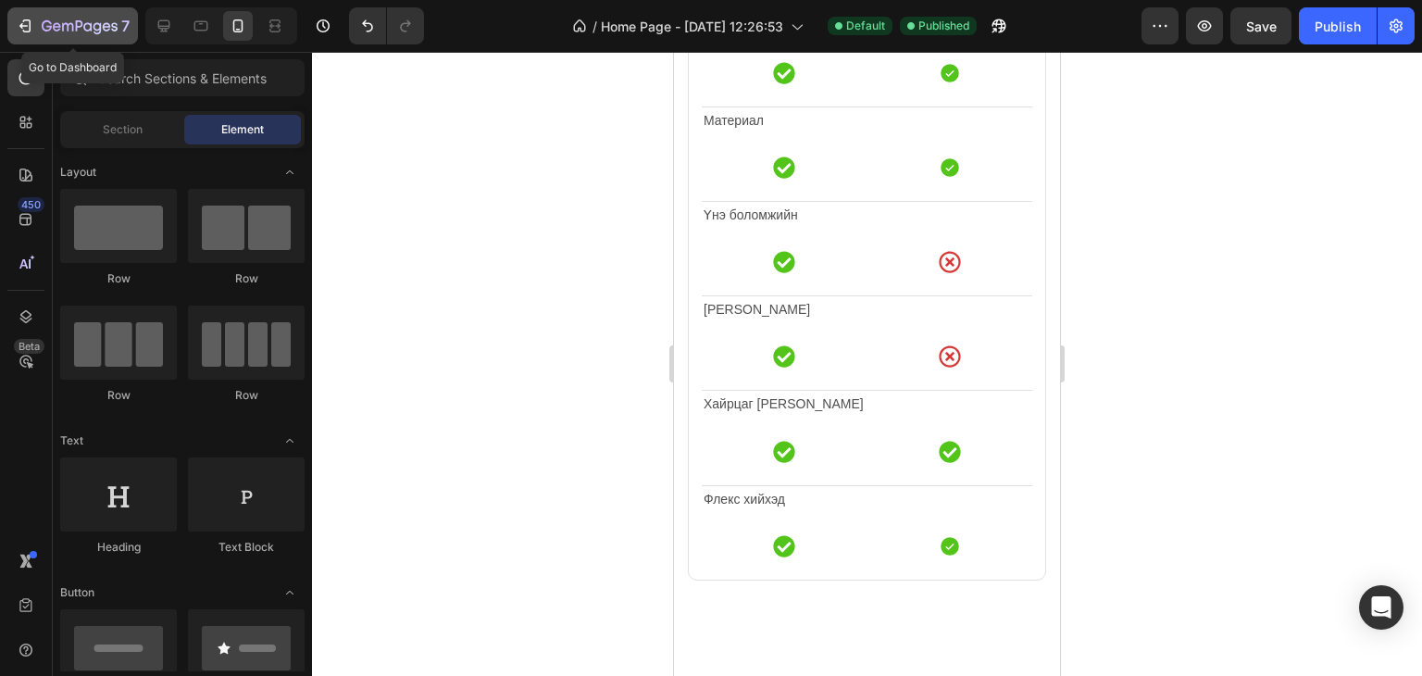
click at [81, 23] on icon "button" at bounding box center [79, 25] width 7 height 11
